Goal: Check status: Check status

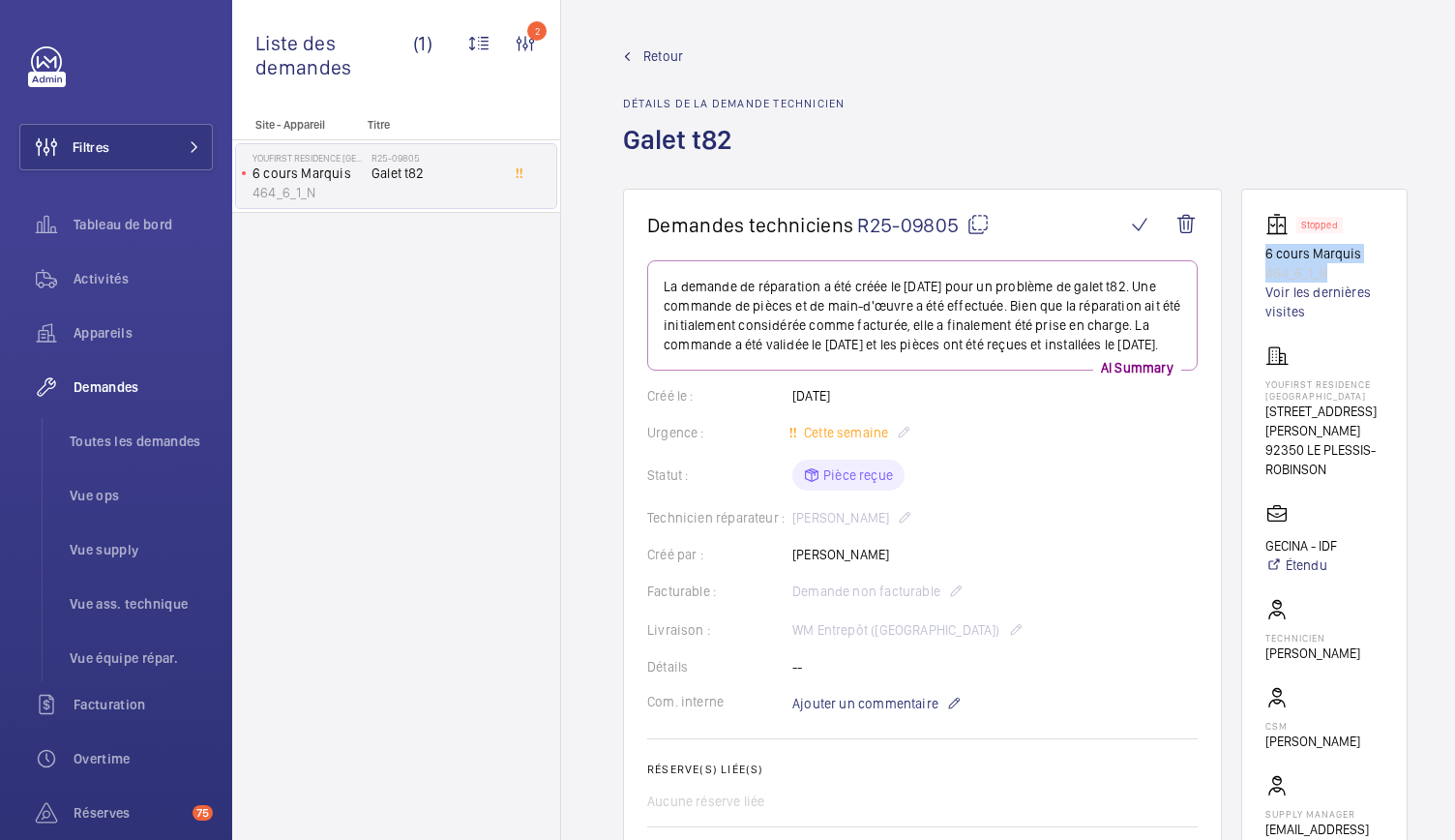
scroll to position [58, 0]
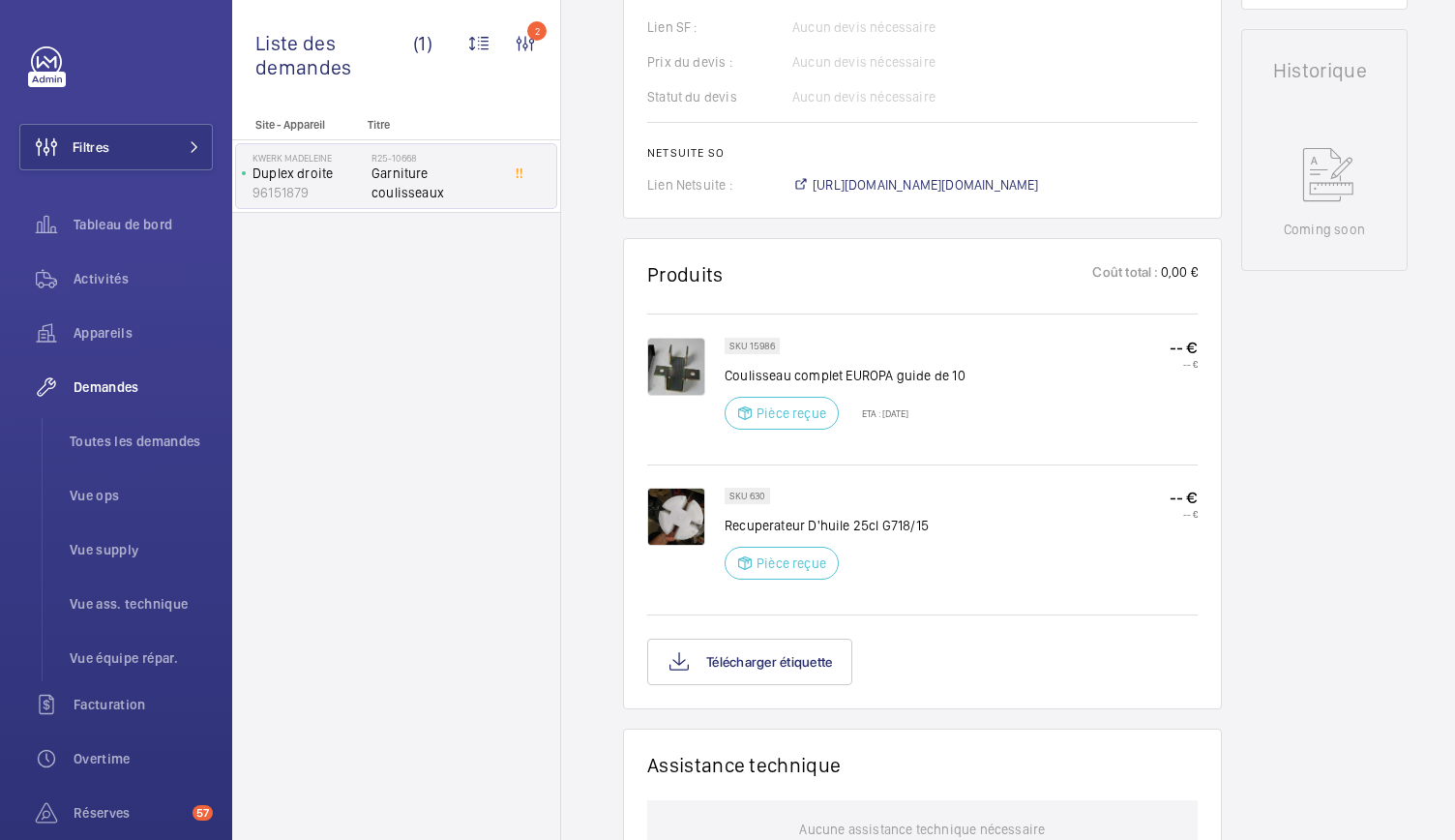
scroll to position [863, 0]
